Goal: Task Accomplishment & Management: Use online tool/utility

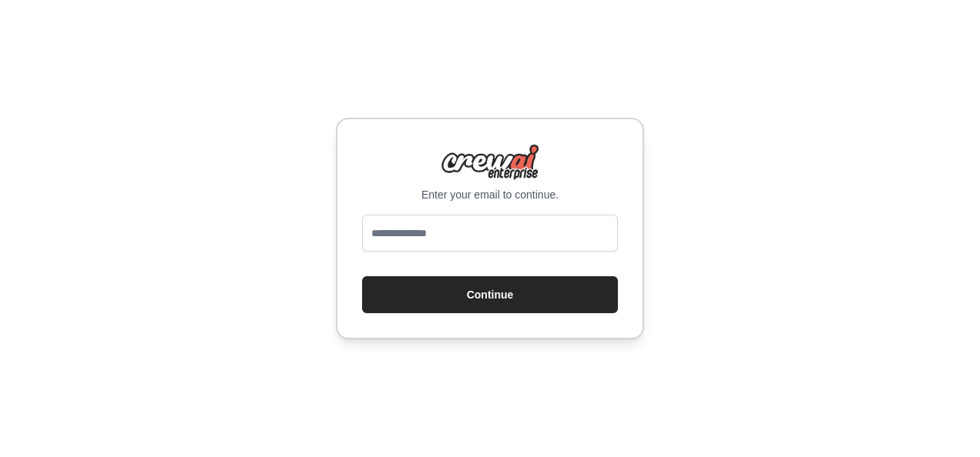
drag, startPoint x: 0, startPoint y: 0, endPoint x: 486, endPoint y: 237, distance: 540.8
click at [486, 237] on input "email" at bounding box center [490, 233] width 256 height 37
type input "**********"
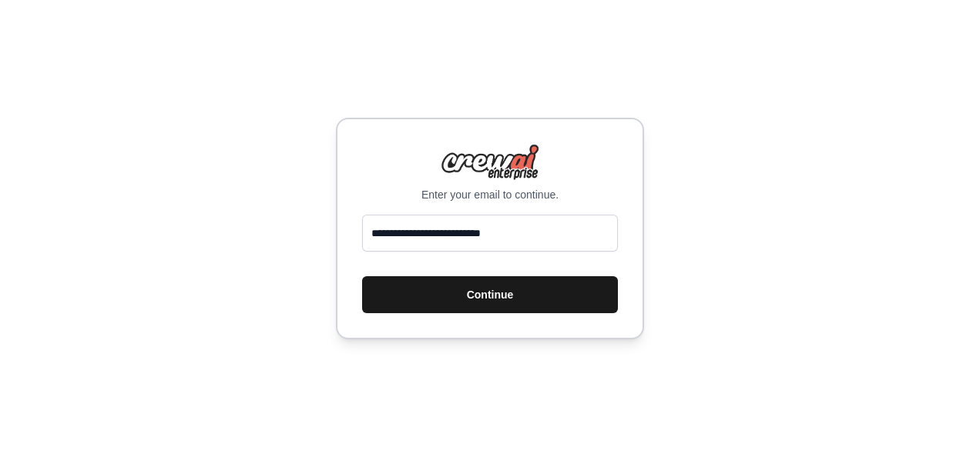
click at [511, 300] on button "Continue" at bounding box center [490, 295] width 256 height 37
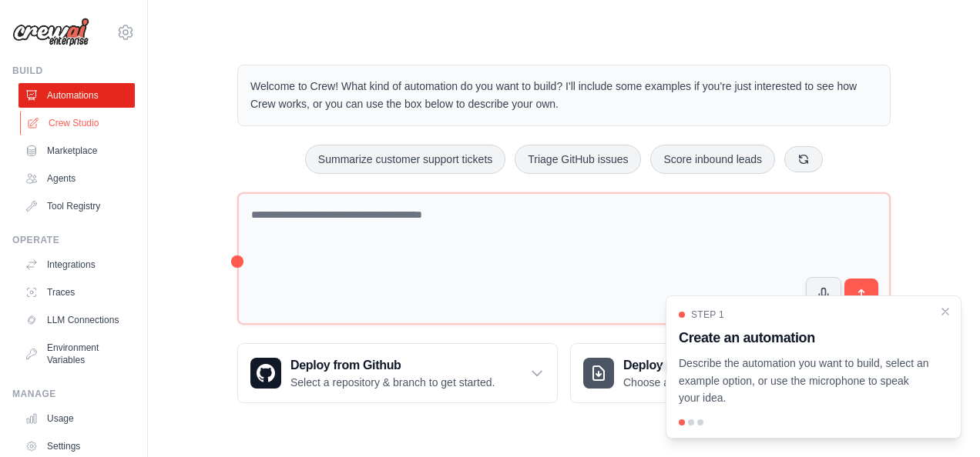
click at [92, 117] on link "Crew Studio" at bounding box center [78, 123] width 116 height 25
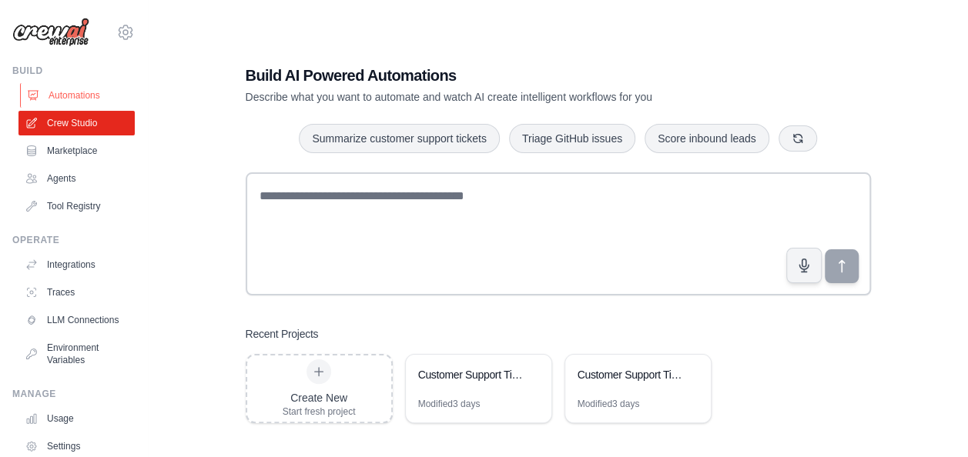
click at [80, 95] on link "Automations" at bounding box center [78, 95] width 116 height 25
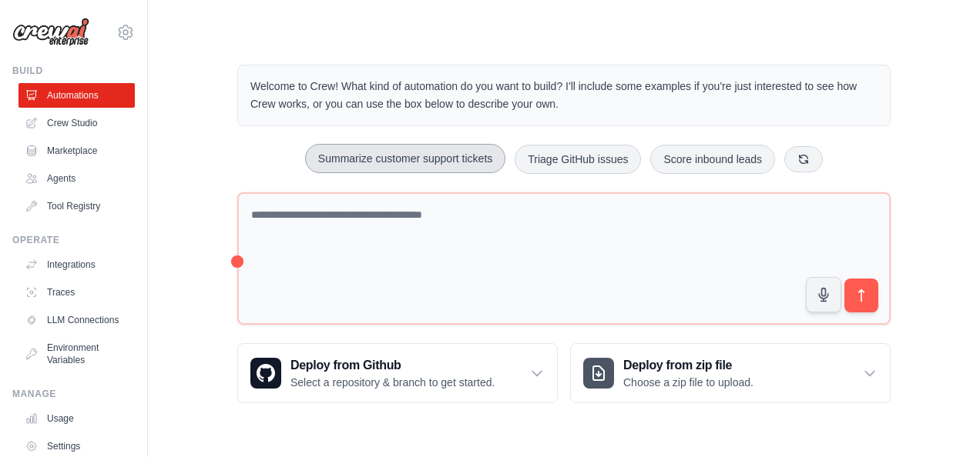
click at [363, 165] on button "Summarize customer support tickets" at bounding box center [405, 158] width 200 height 29
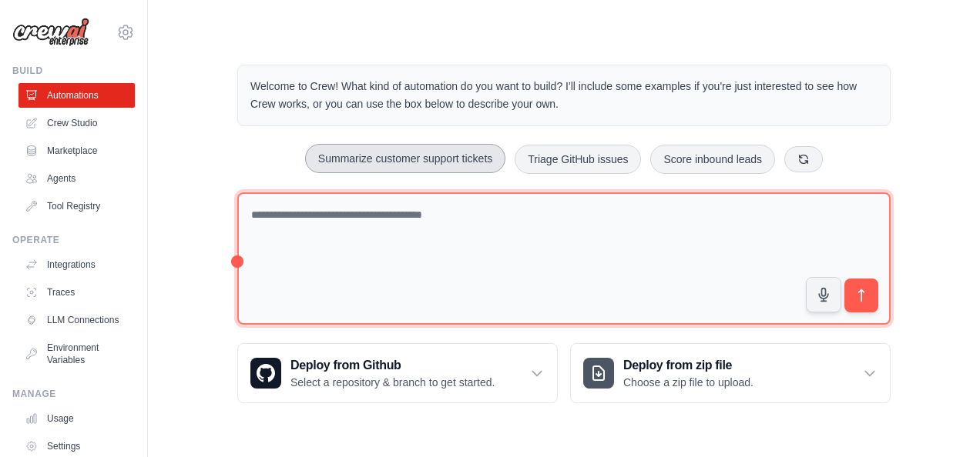
type textarea "**********"
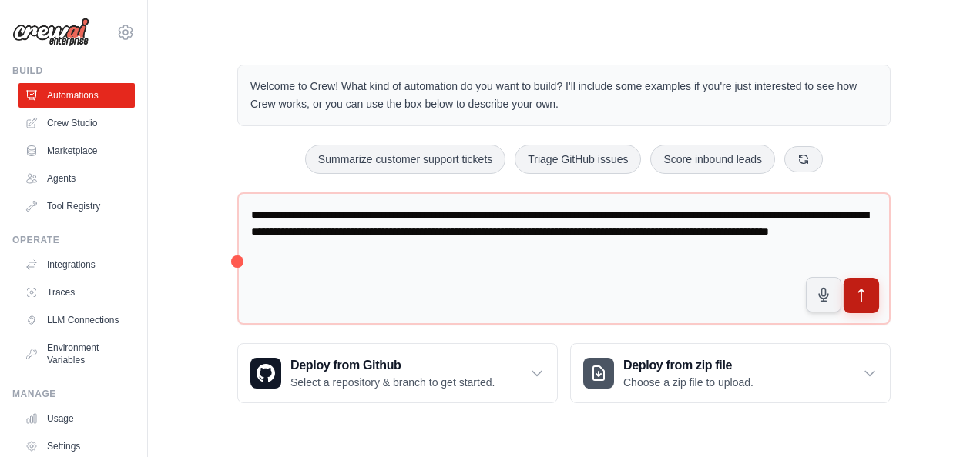
click at [870, 294] on button "submit" at bounding box center [860, 295] width 35 height 35
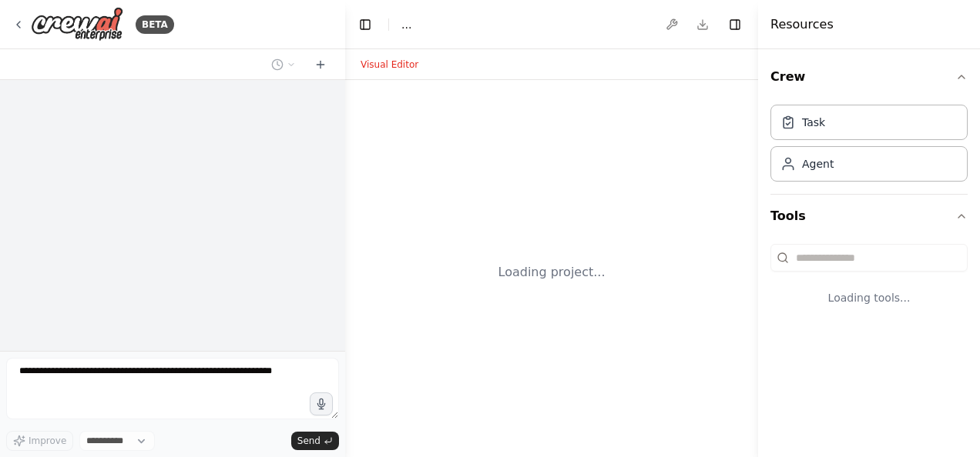
select select "****"
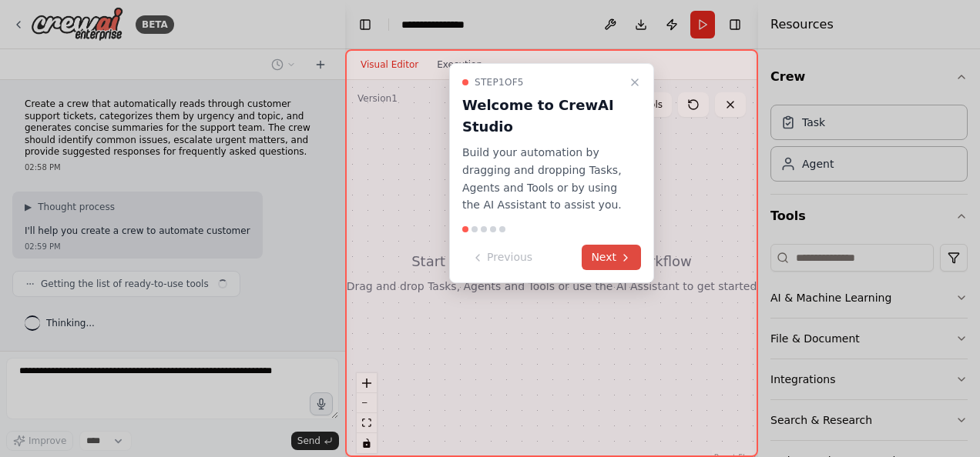
click at [616, 268] on button "Next" at bounding box center [610, 257] width 59 height 25
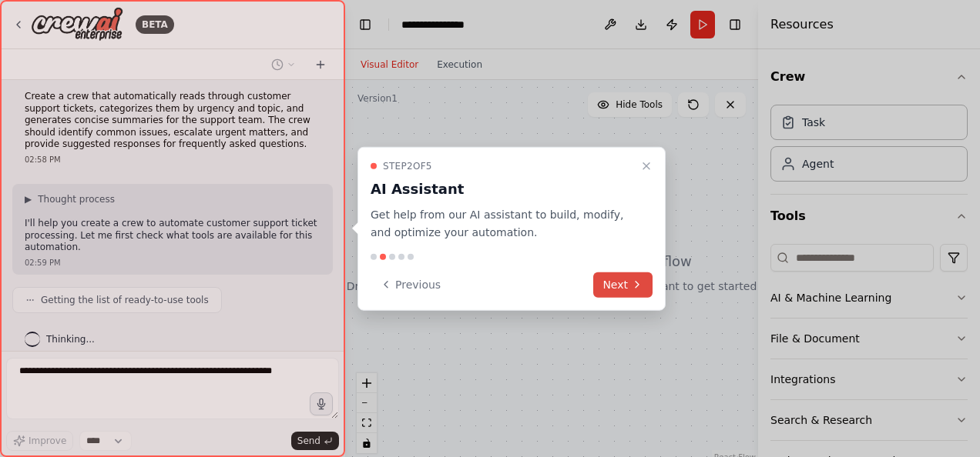
scroll to position [19, 0]
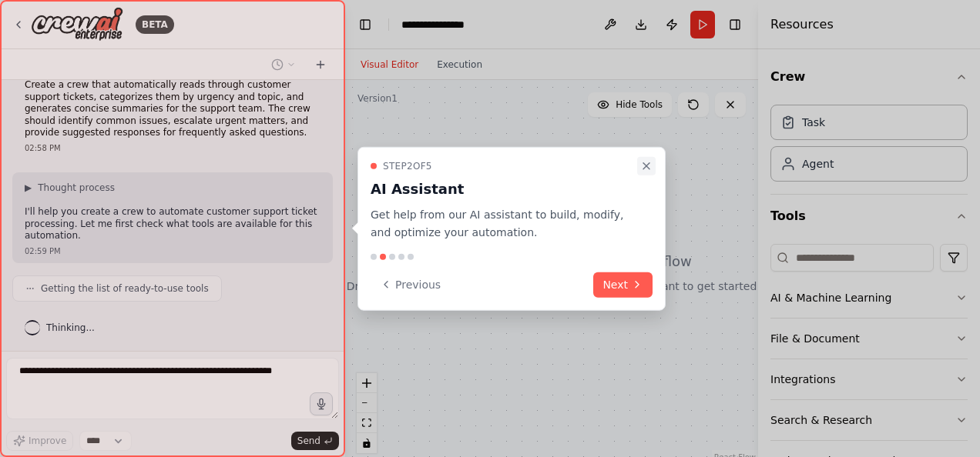
click at [647, 167] on icon "Close walkthrough" at bounding box center [646, 166] width 6 height 6
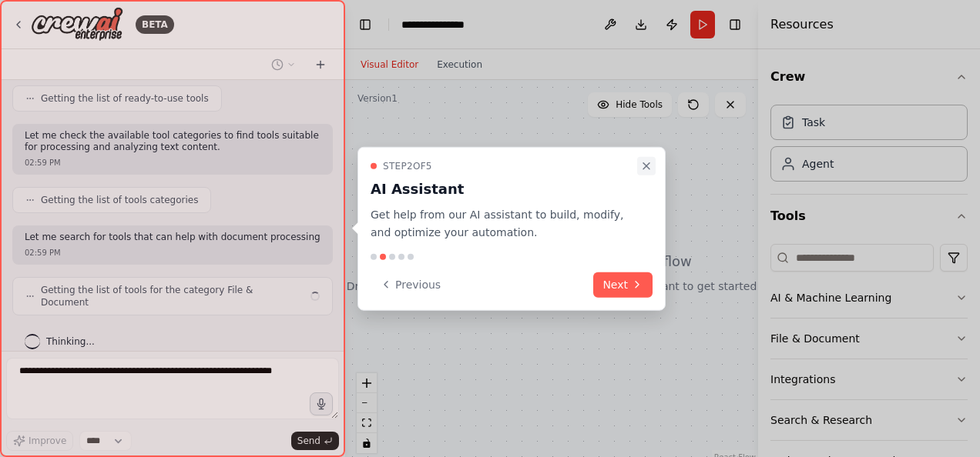
scroll to position [222, 0]
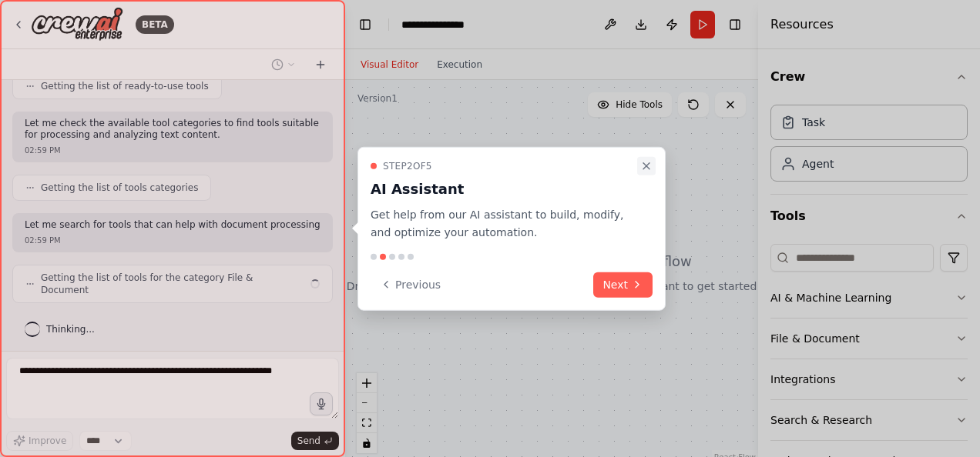
click at [647, 165] on icon "Close walkthrough" at bounding box center [646, 166] width 12 height 12
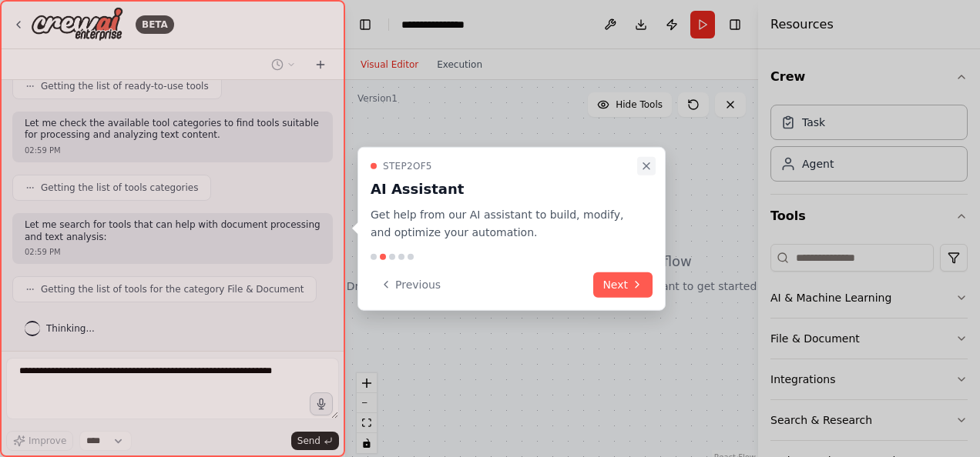
drag, startPoint x: 819, startPoint y: 127, endPoint x: 642, endPoint y: 166, distance: 180.7
click at [642, 166] on div "**********" at bounding box center [490, 228] width 980 height 457
click at [642, 166] on icon "Close walkthrough" at bounding box center [646, 166] width 12 height 12
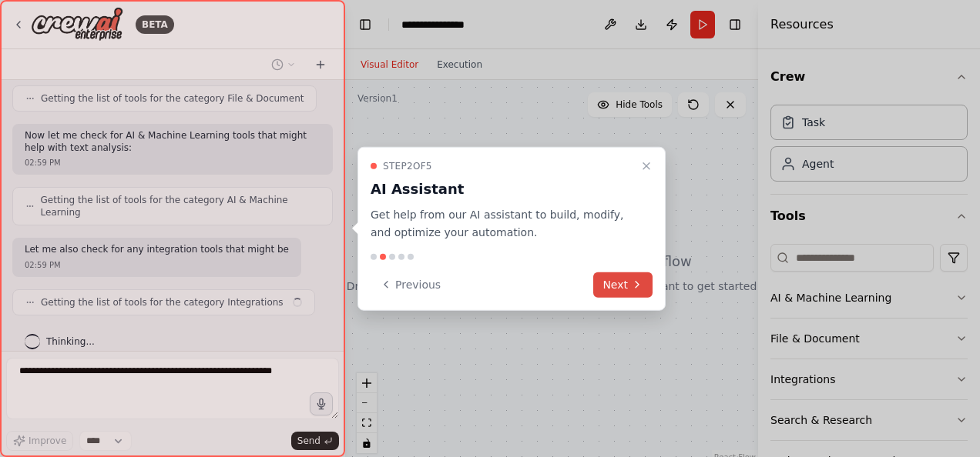
scroll to position [424, 0]
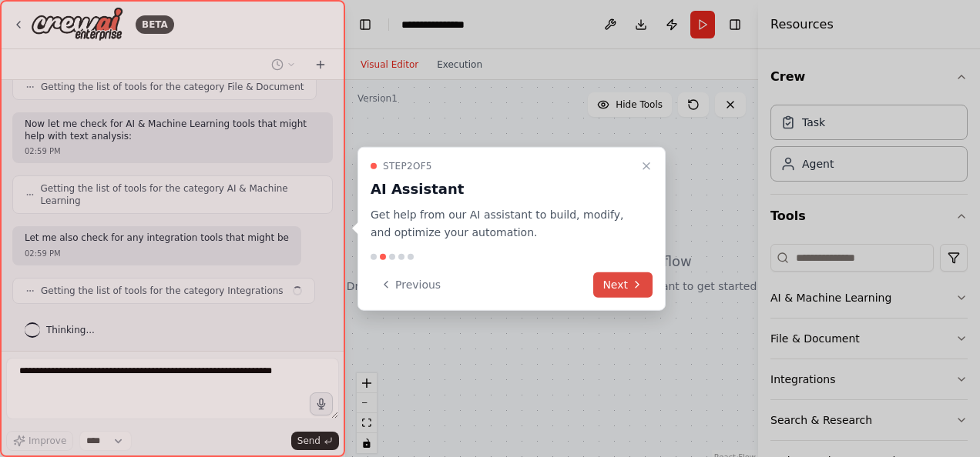
click at [621, 291] on button "Next" at bounding box center [622, 284] width 59 height 25
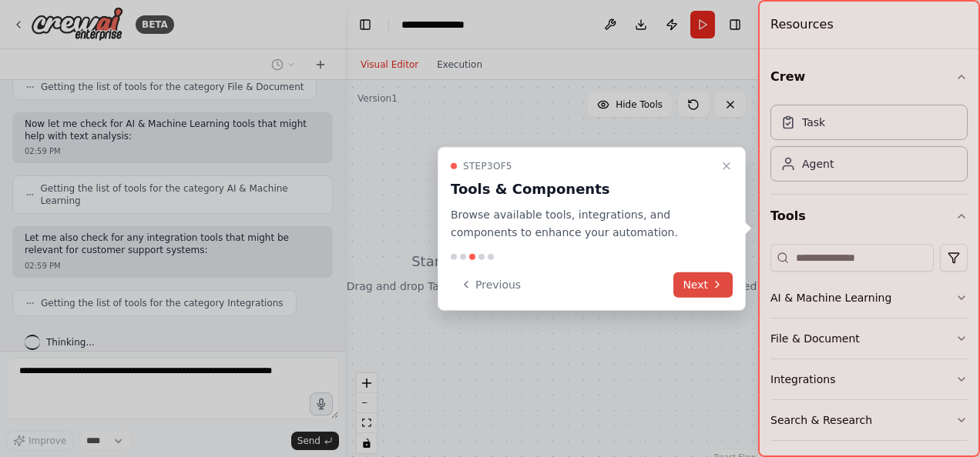
click at [718, 287] on icon at bounding box center [717, 285] width 12 height 12
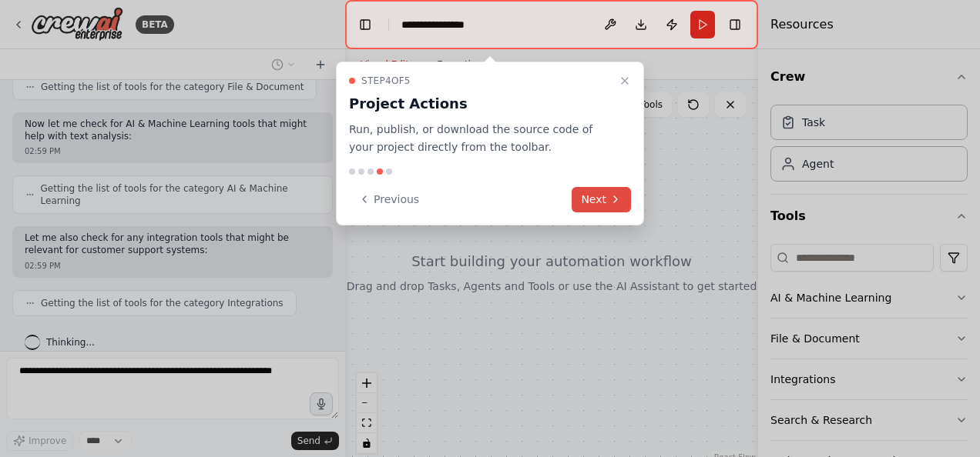
click at [614, 197] on icon at bounding box center [615, 199] width 12 height 12
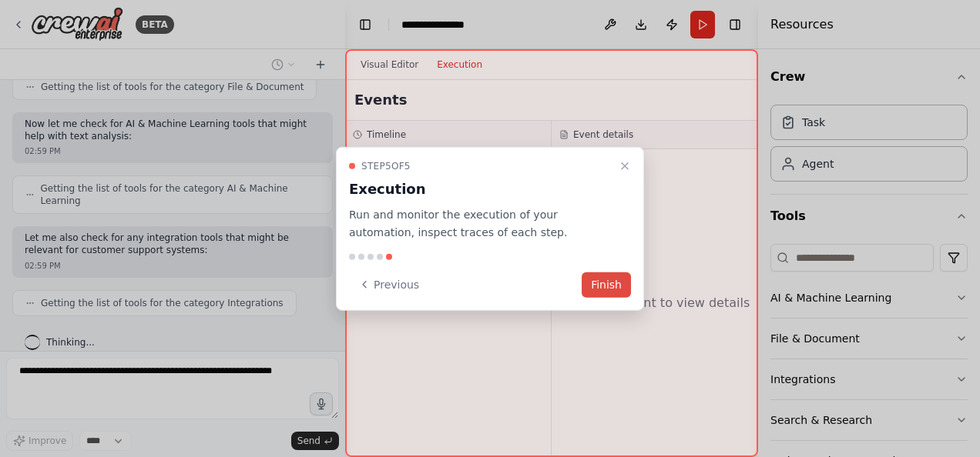
click at [610, 292] on button "Finish" at bounding box center [605, 284] width 49 height 25
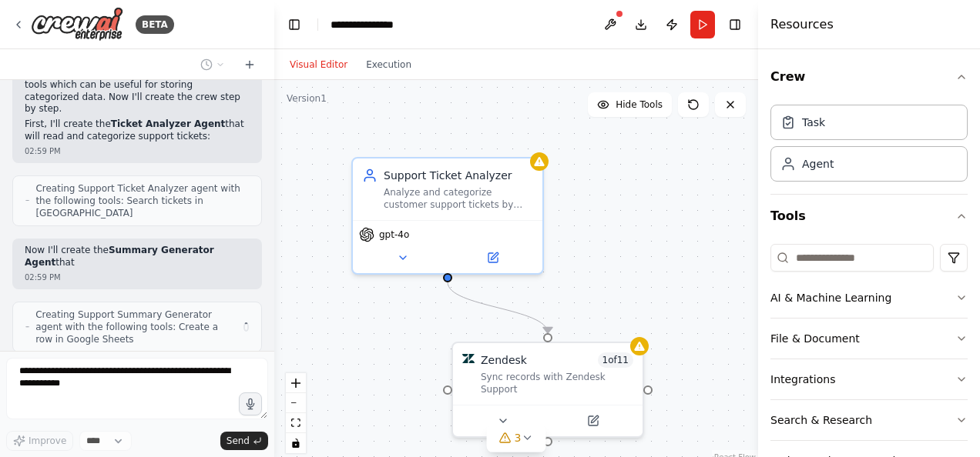
scroll to position [800, 0]
drag, startPoint x: 343, startPoint y: 234, endPoint x: 276, endPoint y: 226, distance: 67.4
click at [276, 226] on div "BETA Create a crew that automatically reads through customer support tickets, c…" at bounding box center [490, 228] width 980 height 457
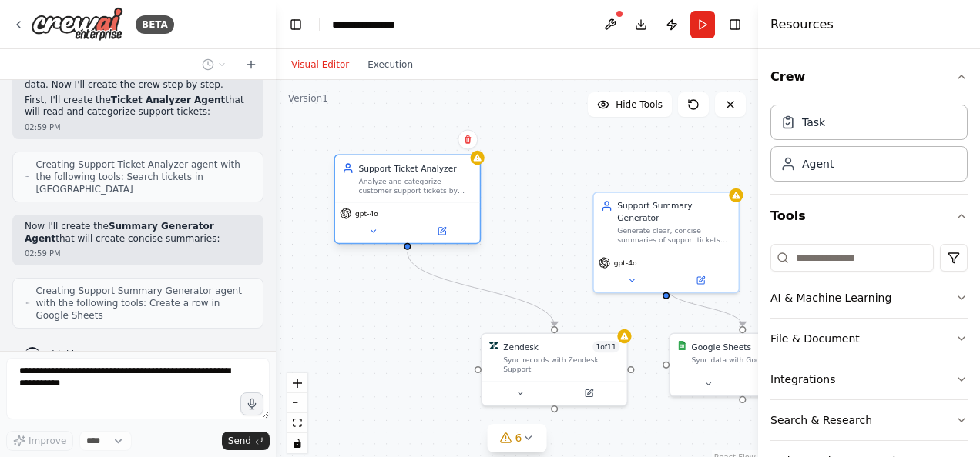
drag, startPoint x: 483, startPoint y: 233, endPoint x: 421, endPoint y: 200, distance: 70.6
click at [421, 200] on div "Support Ticket Analyzer Analyze and categorize customer support tickets by urge…" at bounding box center [407, 179] width 145 height 47
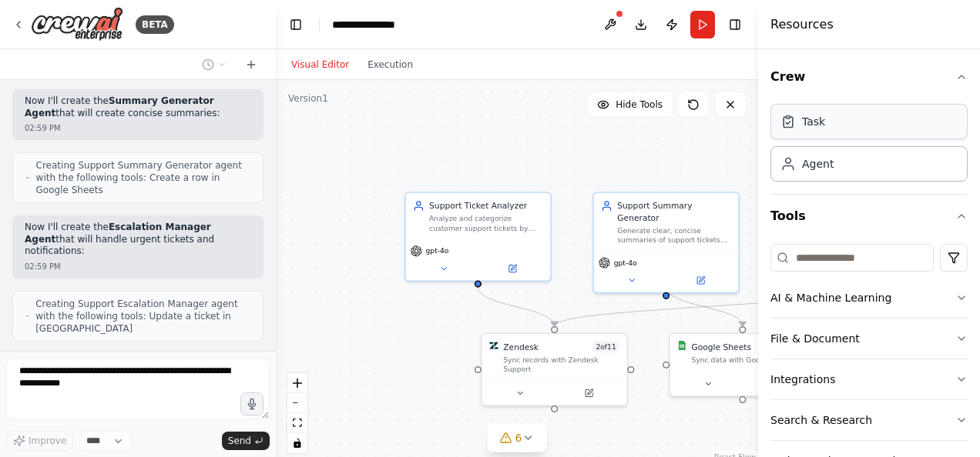
scroll to position [913, 0]
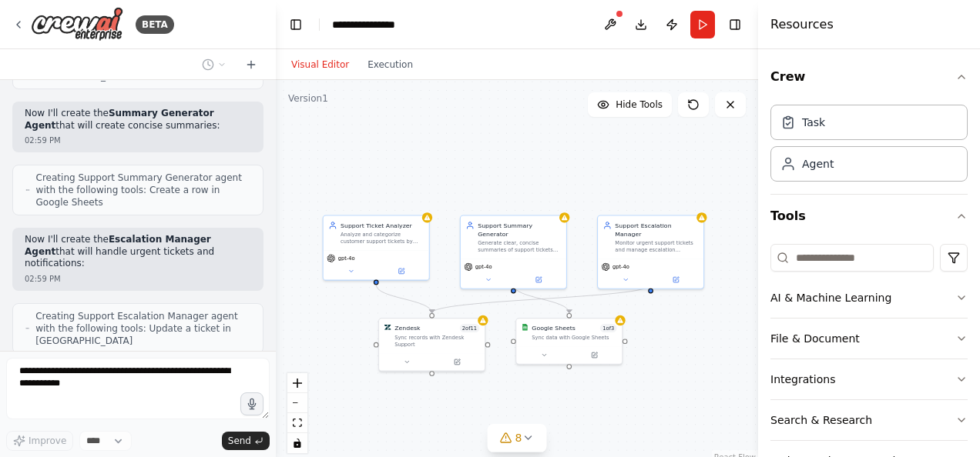
drag, startPoint x: 650, startPoint y: 402, endPoint x: 525, endPoint y: 404, distance: 125.6
click at [525, 404] on div ".deletable-edge-delete-btn { width: 20px; height: 20px; border: 0px solid #ffff…" at bounding box center [517, 272] width 482 height 385
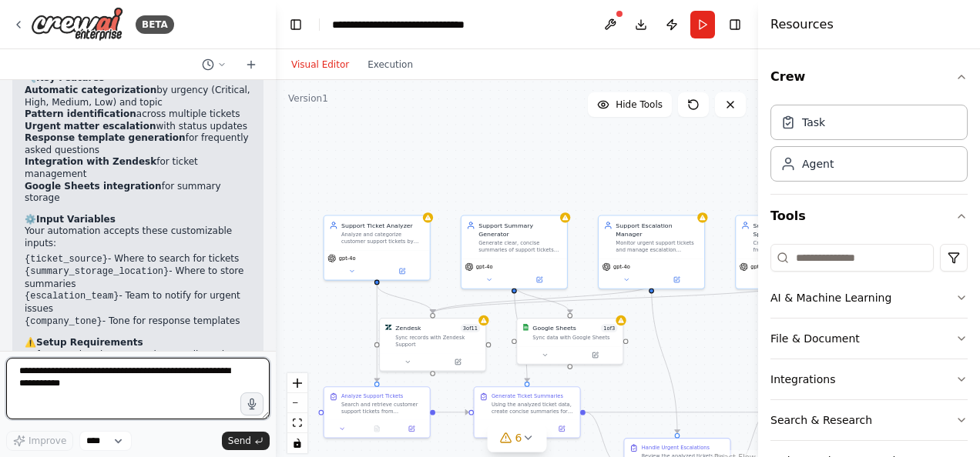
scroll to position [2794, 0]
